Goal: Transaction & Acquisition: Purchase product/service

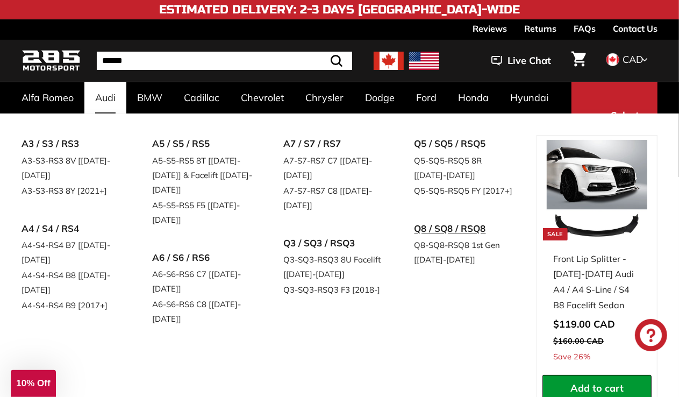
click at [430, 230] on link "Q8 / SQ8 / RSQ8" at bounding box center [464, 229] width 101 height 18
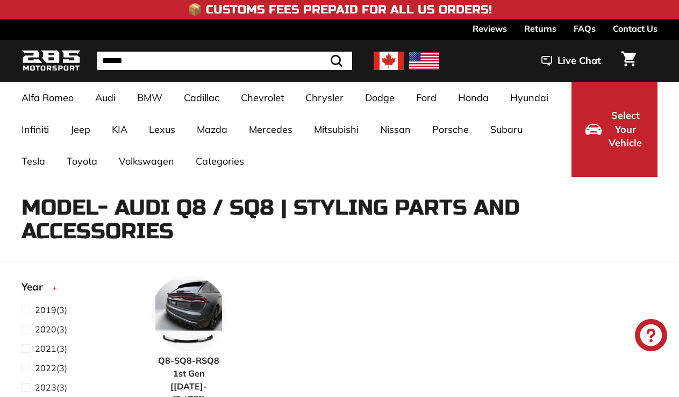
select select "**********"
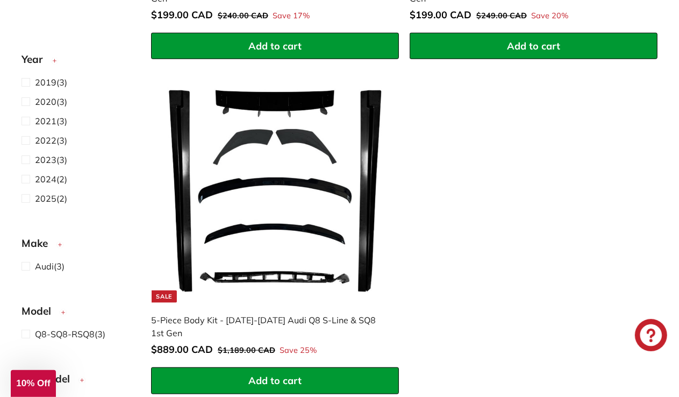
scroll to position [732, 0]
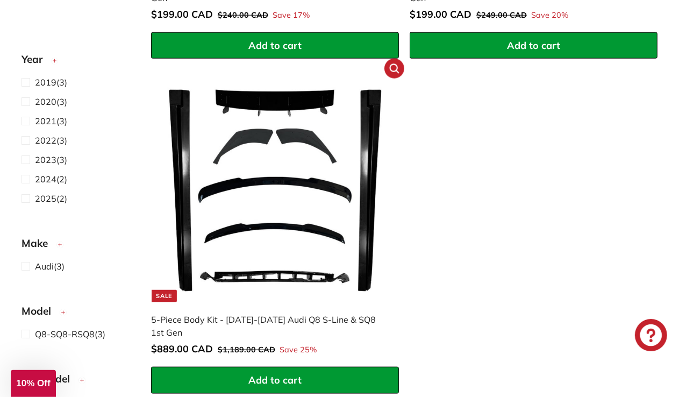
click at [271, 189] on img at bounding box center [275, 188] width 228 height 228
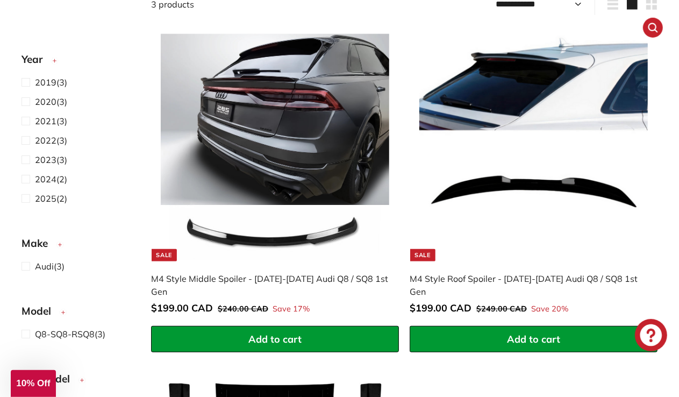
scroll to position [438, 0]
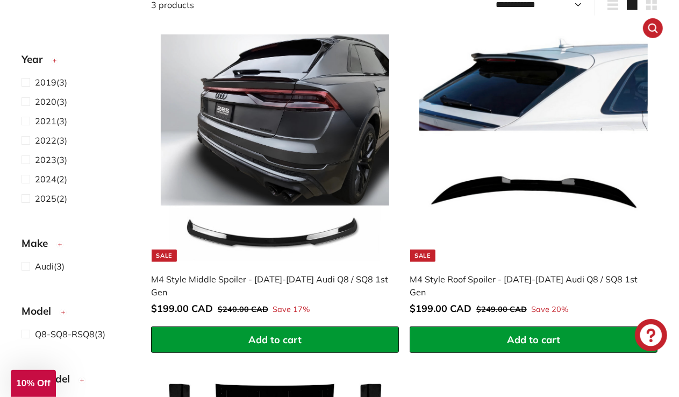
click at [512, 185] on img at bounding box center [533, 148] width 228 height 228
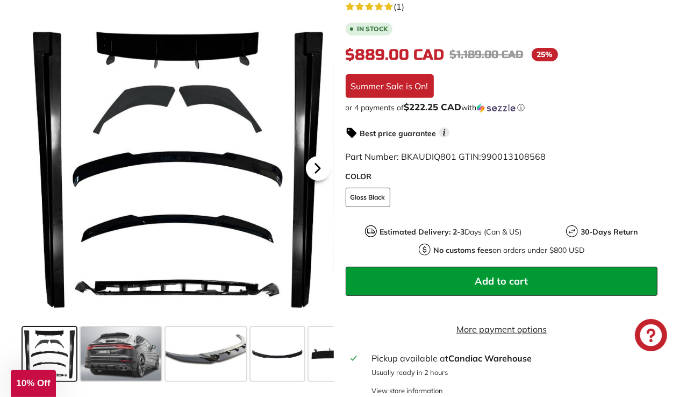
scroll to position [249, 0]
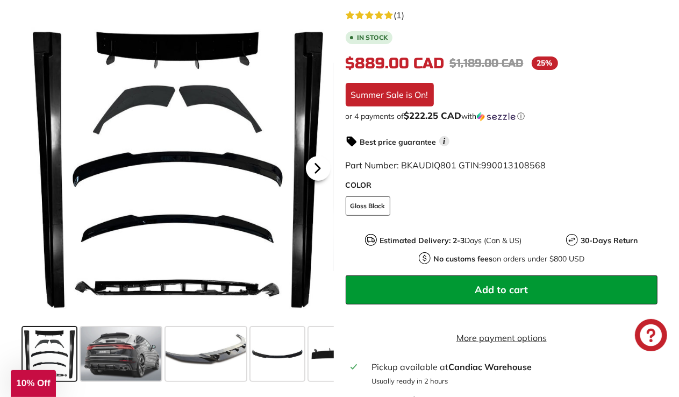
click at [315, 165] on icon at bounding box center [317, 168] width 25 height 25
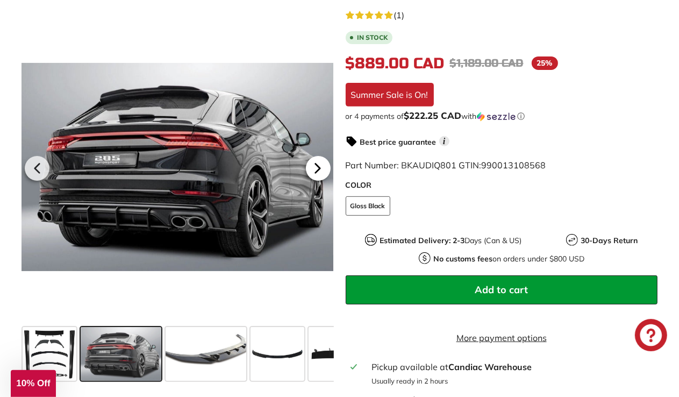
click at [315, 165] on icon at bounding box center [317, 168] width 4 height 9
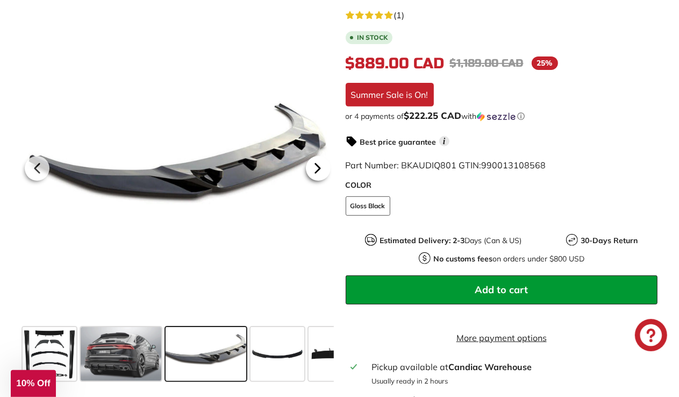
click at [315, 165] on icon at bounding box center [317, 168] width 4 height 9
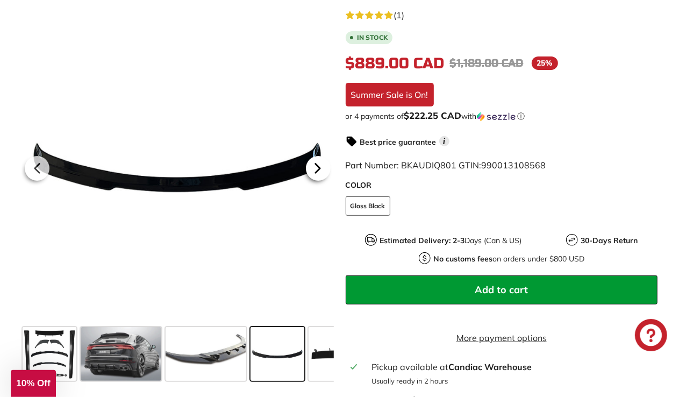
click at [315, 165] on icon at bounding box center [317, 168] width 4 height 9
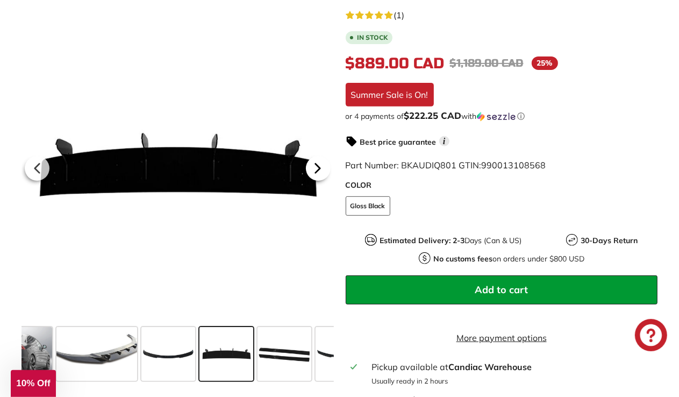
scroll to position [0, 158]
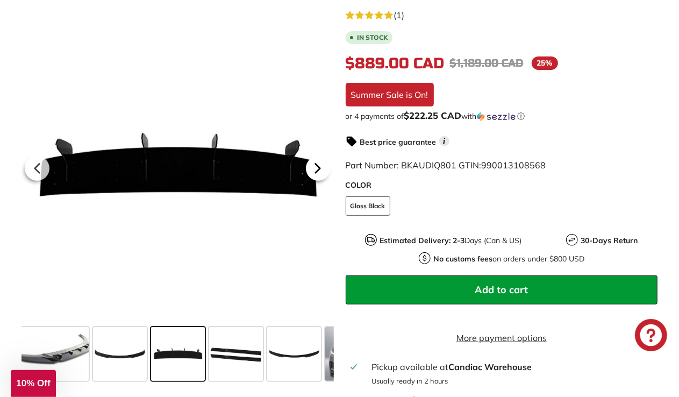
click at [315, 165] on icon at bounding box center [317, 168] width 4 height 9
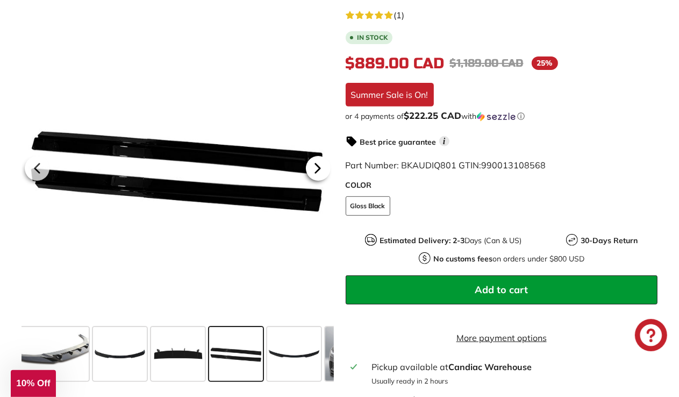
click at [315, 165] on icon at bounding box center [317, 168] width 4 height 9
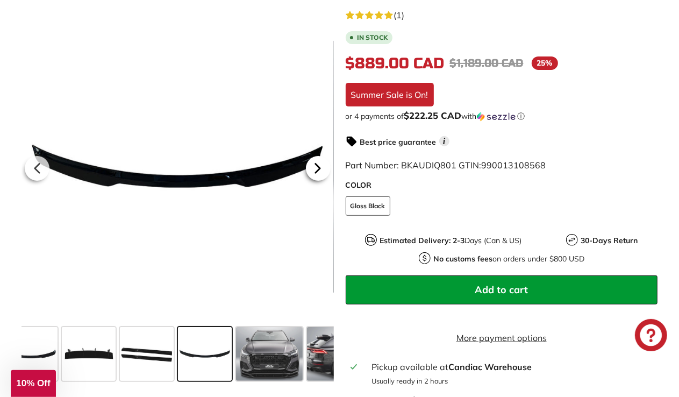
scroll to position [0, 274]
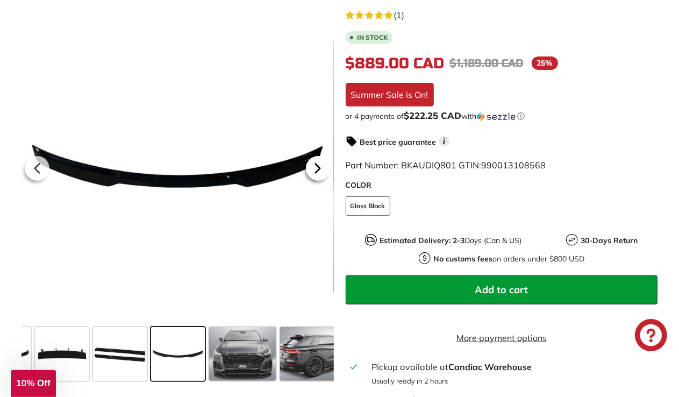
click at [315, 165] on icon at bounding box center [317, 168] width 4 height 9
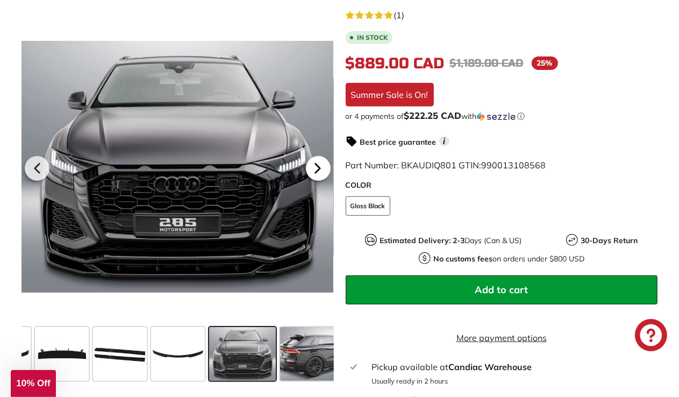
click at [315, 165] on icon at bounding box center [317, 168] width 4 height 9
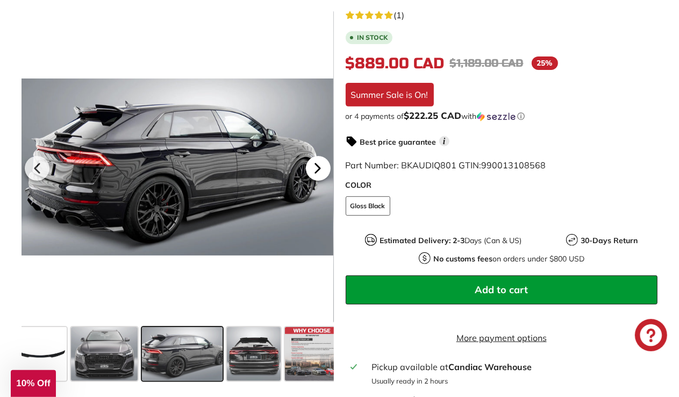
scroll to position [0, 416]
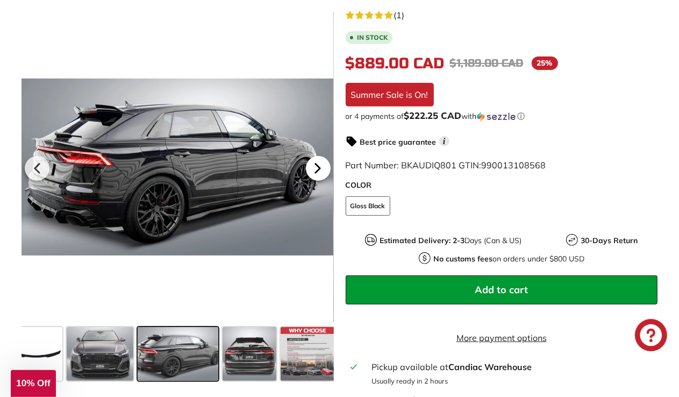
click at [315, 165] on icon at bounding box center [317, 168] width 4 height 9
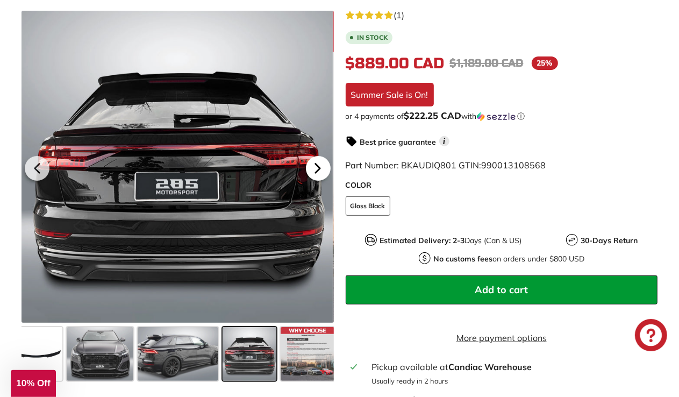
click at [315, 165] on icon at bounding box center [317, 168] width 4 height 9
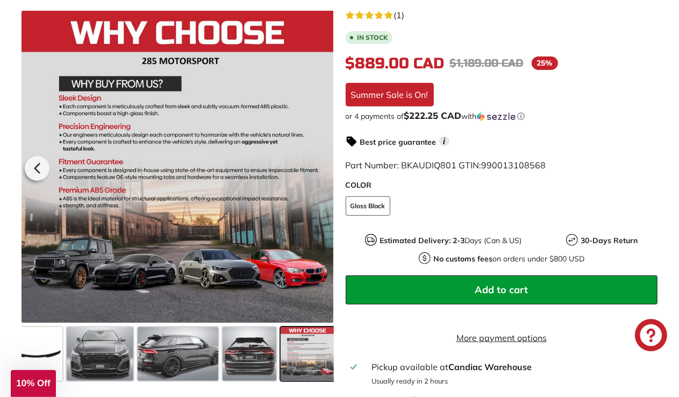
scroll to position [0, 418]
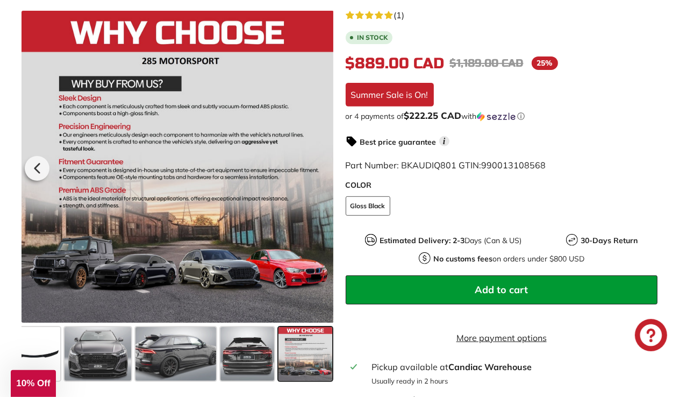
click at [315, 165] on div at bounding box center [177, 167] width 312 height 312
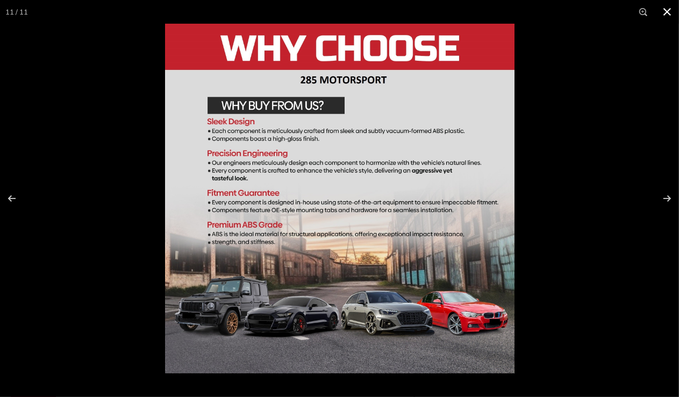
click at [668, 5] on button at bounding box center [667, 12] width 24 height 24
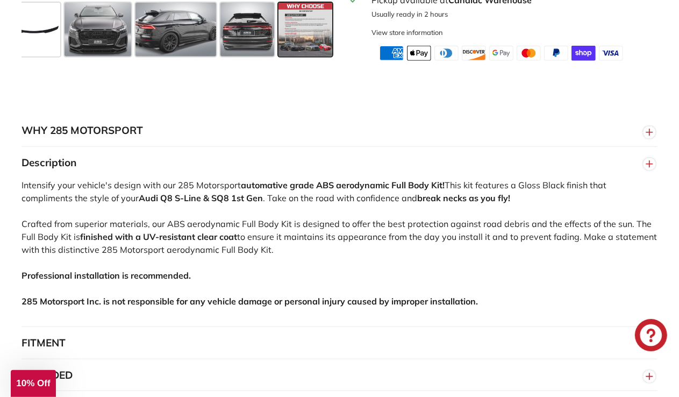
scroll to position [619, 0]
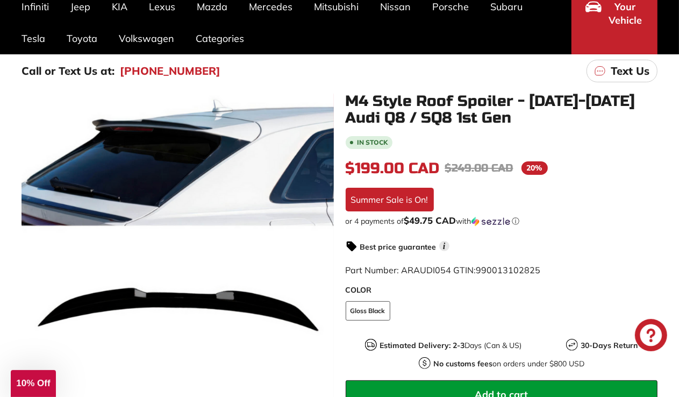
scroll to position [226, 0]
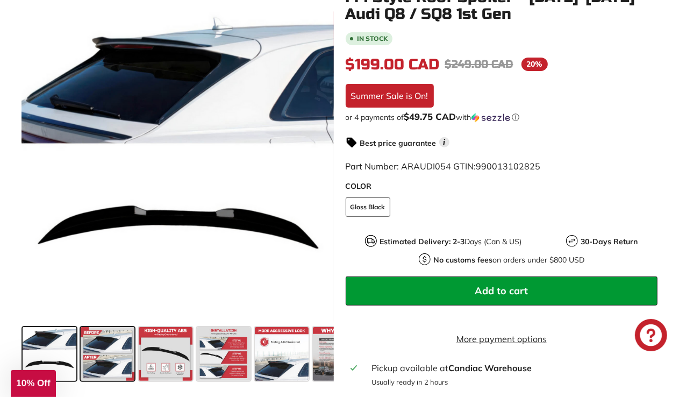
click at [108, 350] on span at bounding box center [108, 354] width 54 height 54
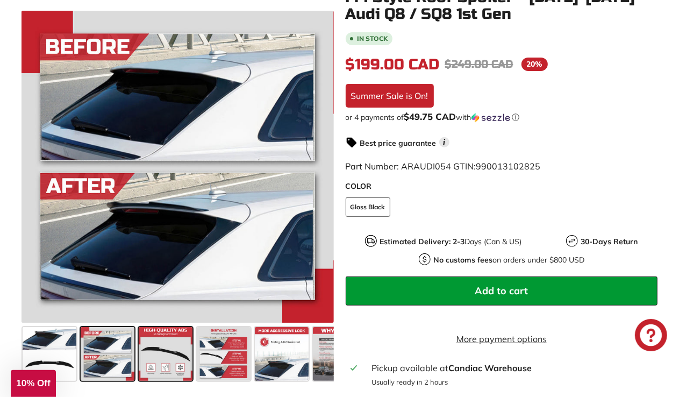
click at [165, 353] on span at bounding box center [166, 354] width 54 height 54
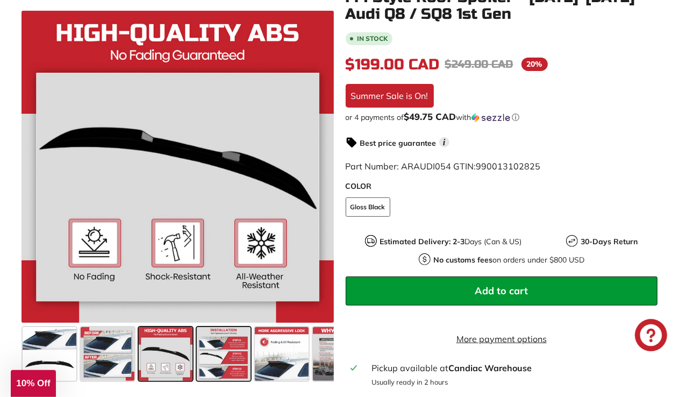
click at [216, 354] on span at bounding box center [224, 354] width 54 height 54
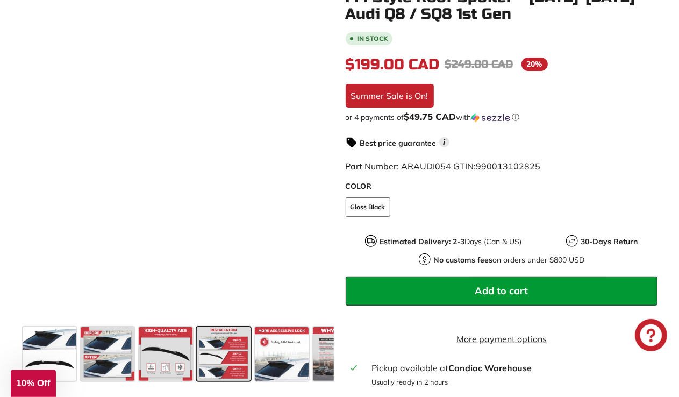
click at [221, 362] on span at bounding box center [224, 354] width 54 height 54
click at [280, 358] on span at bounding box center [282, 354] width 54 height 54
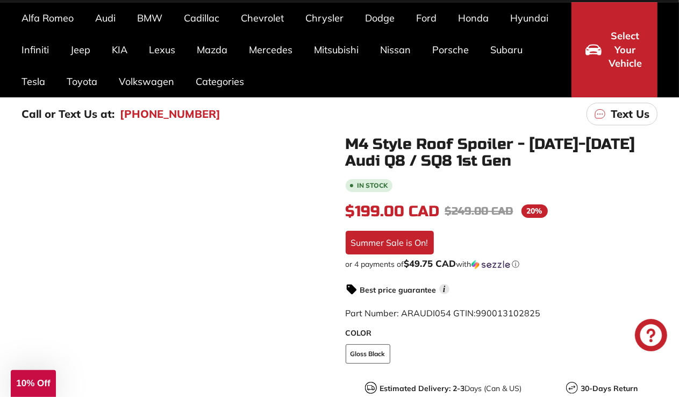
scroll to position [80, 0]
